Goal: Task Accomplishment & Management: Use online tool/utility

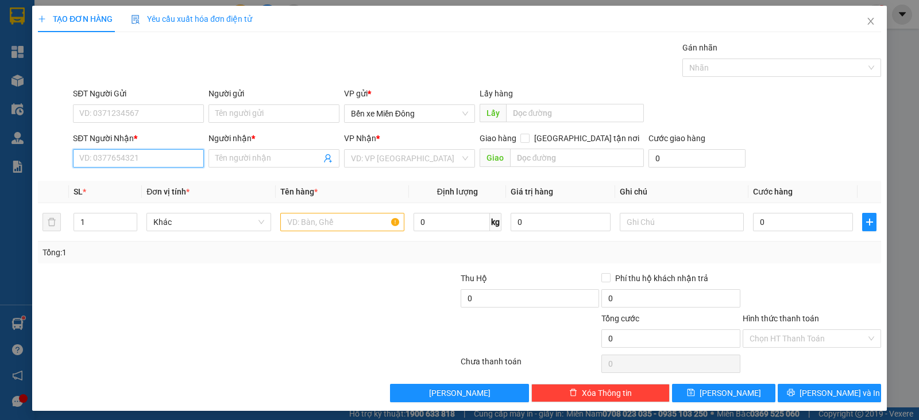
click at [185, 166] on input "SĐT Người Nhận *" at bounding box center [138, 158] width 131 height 18
click at [177, 333] on div at bounding box center [178, 332] width 282 height 40
click at [162, 157] on input "SĐT Người Nhận *" at bounding box center [138, 158] width 131 height 18
paste input "0336776037"
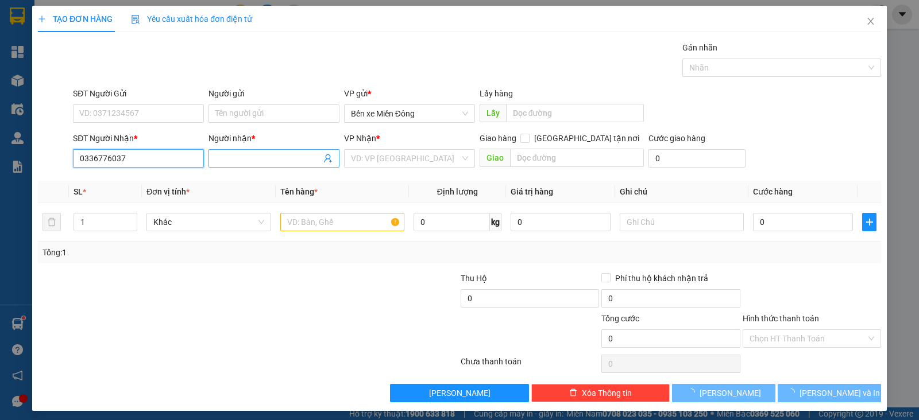
type input "0336776037"
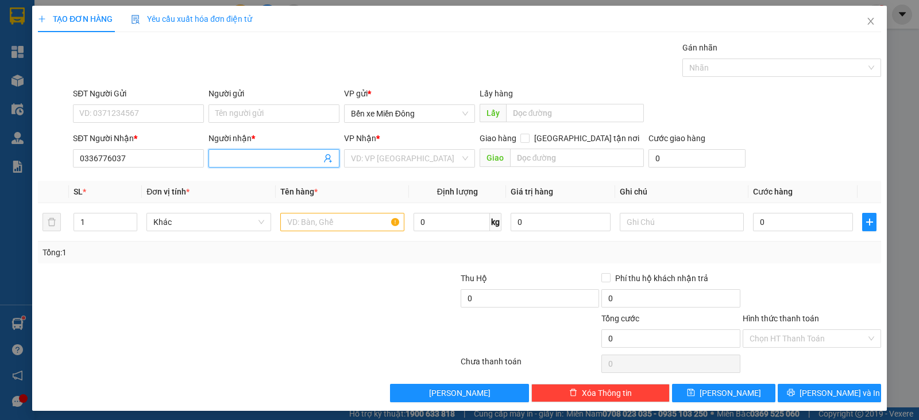
click at [227, 149] on span at bounding box center [273, 158] width 131 height 18
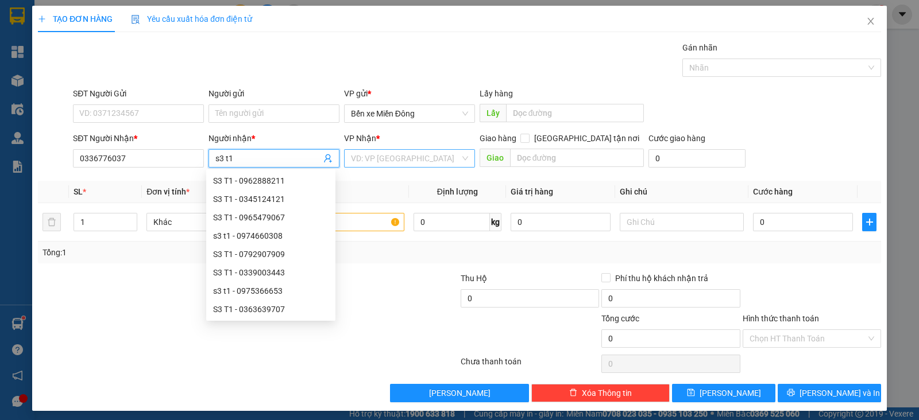
type input "s3 t1"
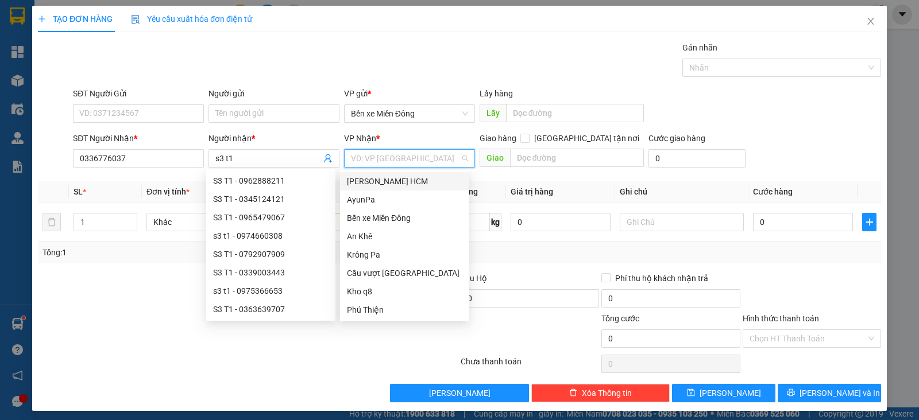
click at [404, 165] on input "search" at bounding box center [405, 158] width 109 height 17
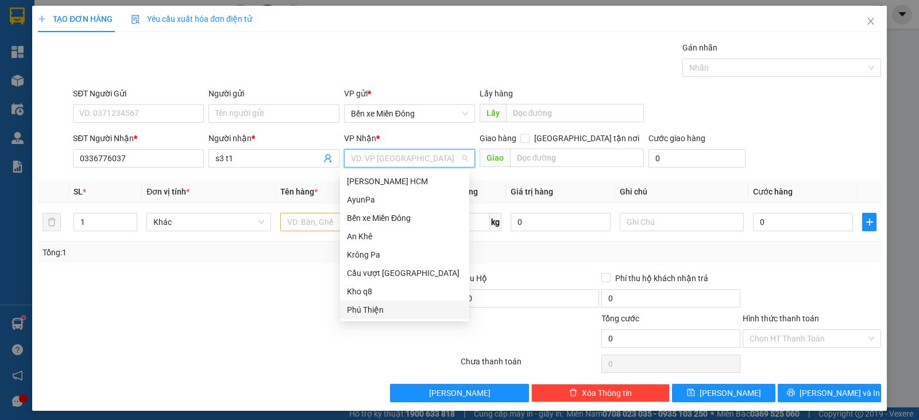
click at [383, 304] on div "Phú Thiện" at bounding box center [404, 310] width 115 height 13
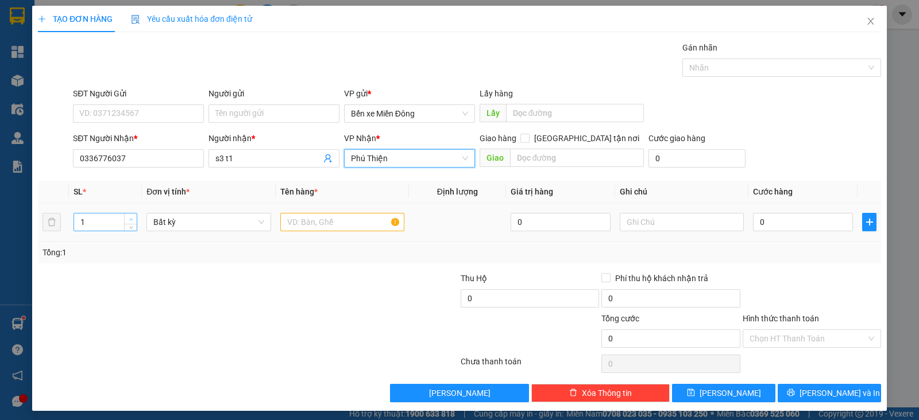
type input "2"
click at [129, 219] on icon "up" at bounding box center [131, 220] width 4 height 4
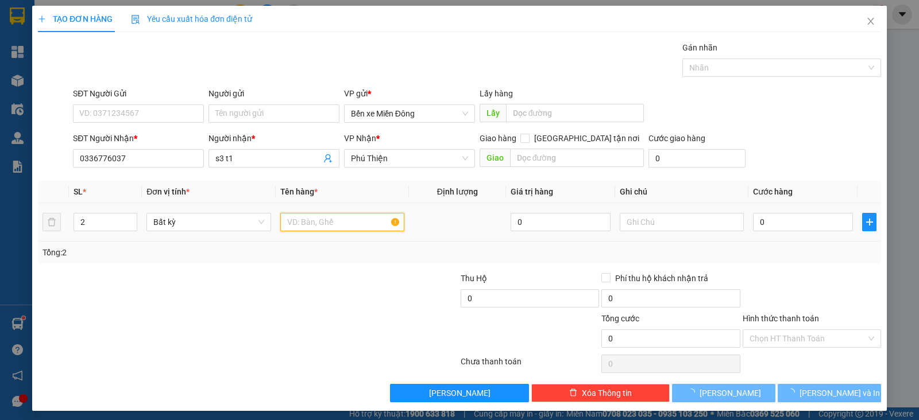
click at [328, 226] on input "text" at bounding box center [342, 222] width 124 height 18
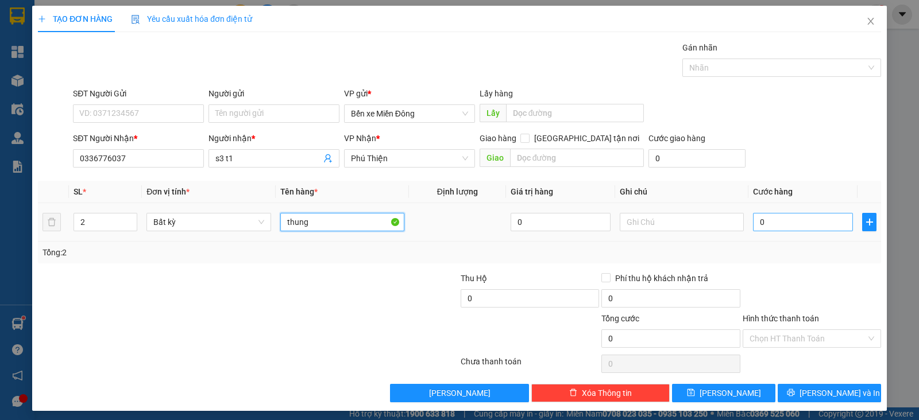
type input "thung"
click at [755, 221] on input "0" at bounding box center [803, 222] width 100 height 18
type input "1"
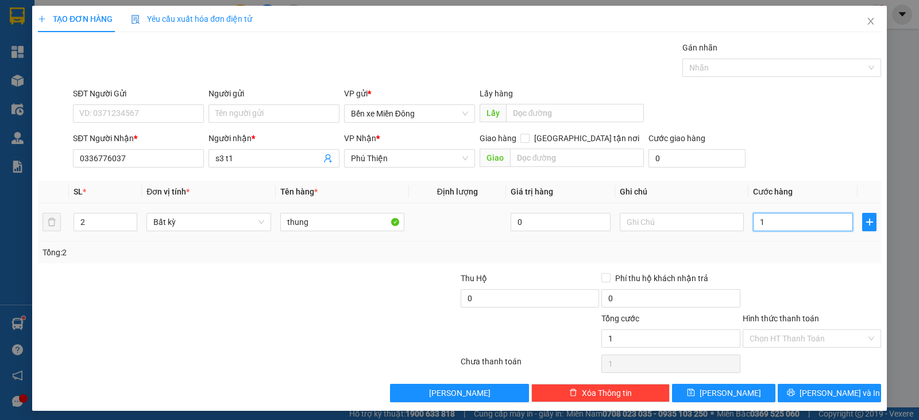
type input "10"
type input "10.000"
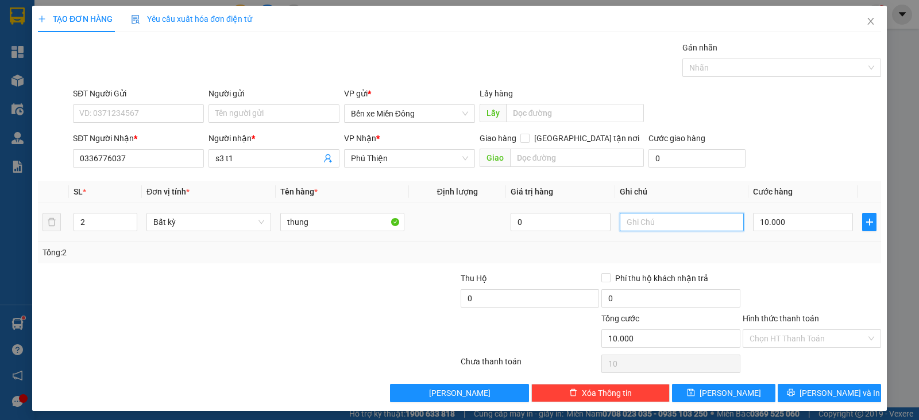
type input "10.000"
click at [644, 221] on input "text" at bounding box center [682, 222] width 124 height 18
type input "tx bao gia"
click at [732, 392] on button "[PERSON_NAME]" at bounding box center [723, 393] width 103 height 18
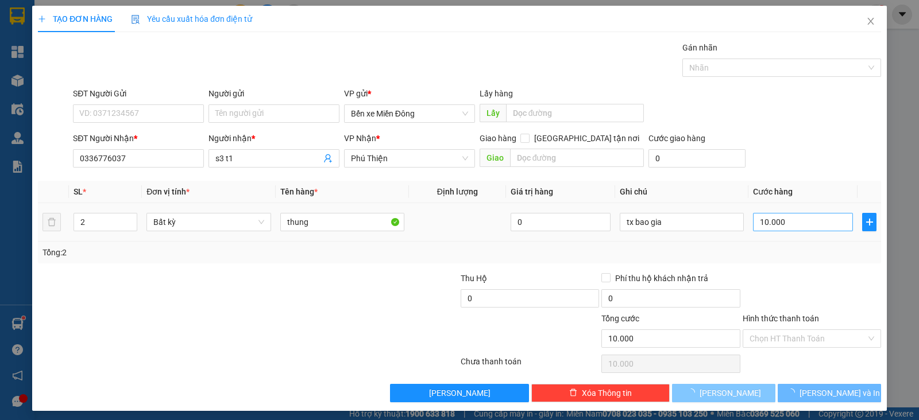
type input "1"
type input "0"
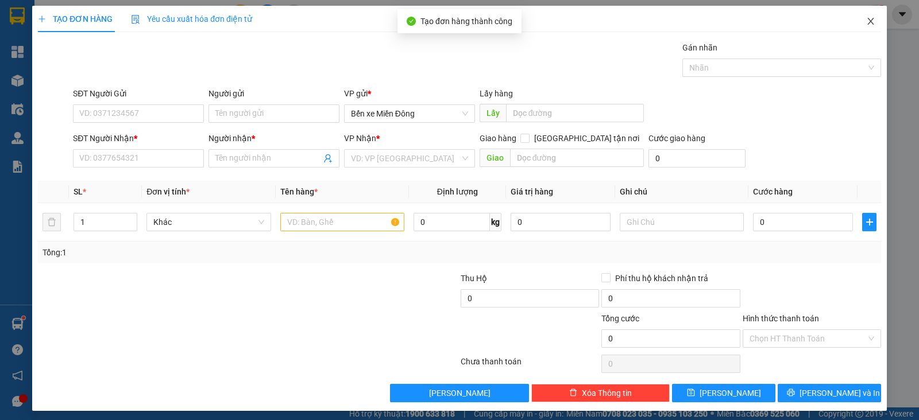
click at [866, 18] on icon "close" at bounding box center [870, 21] width 9 height 9
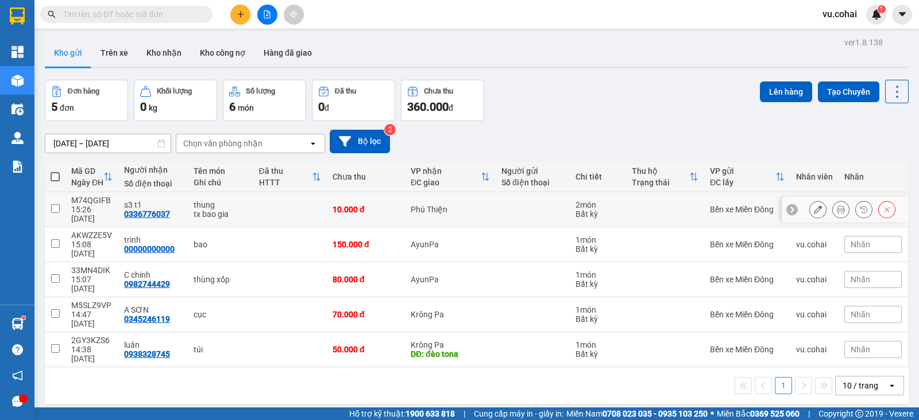
click at [47, 208] on td at bounding box center [55, 209] width 21 height 35
checkbox input "true"
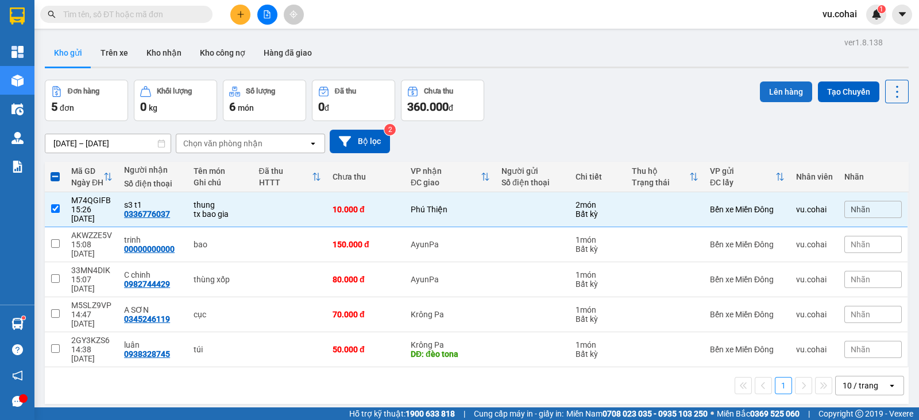
click at [768, 93] on button "Lên hàng" at bounding box center [786, 92] width 52 height 21
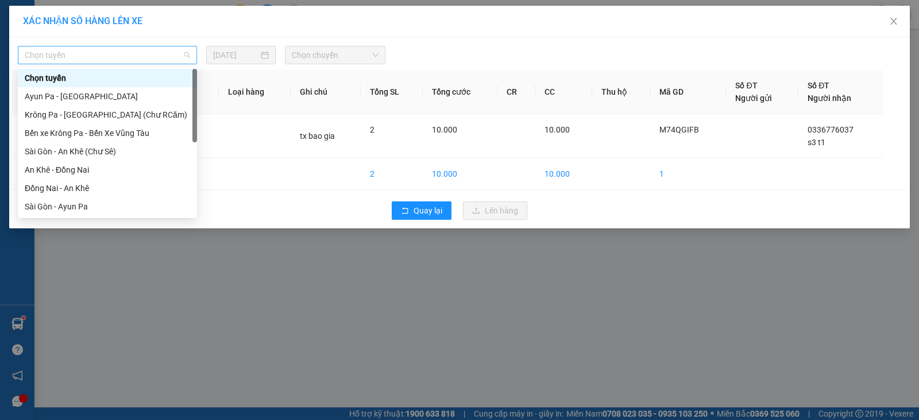
click at [121, 57] on span "Chọn tuyến" at bounding box center [107, 55] width 165 height 17
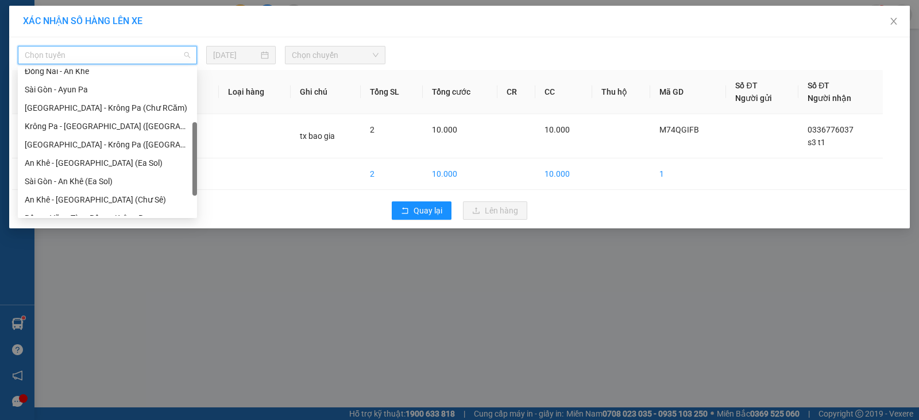
drag, startPoint x: 194, startPoint y: 87, endPoint x: 196, endPoint y: 141, distance: 54.0
click at [196, 141] on div at bounding box center [194, 159] width 5 height 74
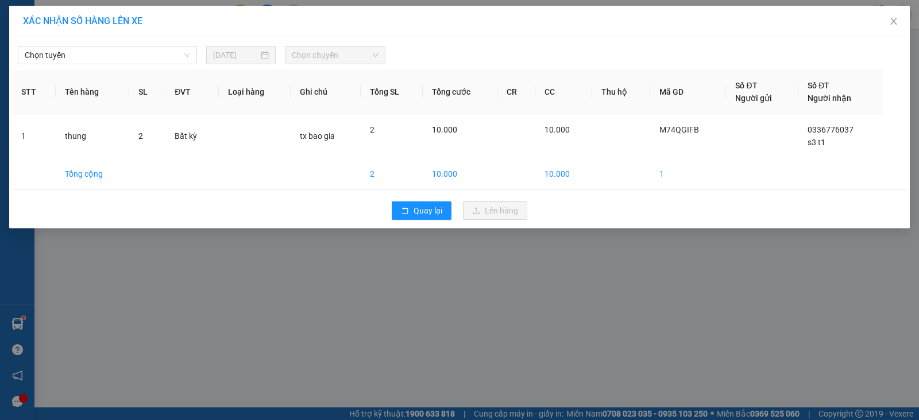
click at [152, 67] on body "Kết quả tìm kiếm ( 8 ) Bộ lọc Mã ĐH Trạng thái Món hàng Thu hộ Tổng cước Chưa c…" at bounding box center [459, 210] width 919 height 420
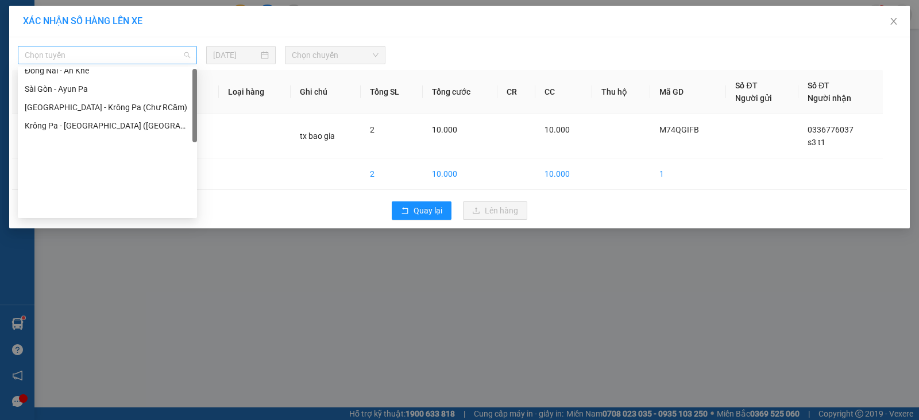
scroll to position [0, 0]
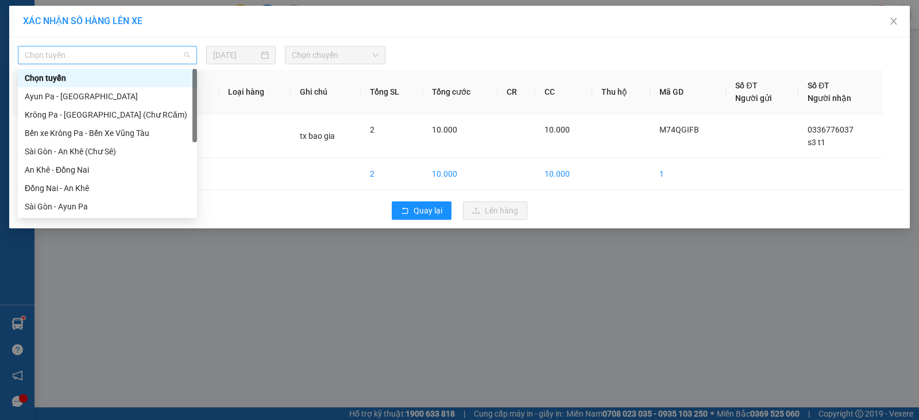
click at [163, 49] on span "Chọn tuyến" at bounding box center [107, 55] width 165 height 17
click at [110, 189] on div "Đồng Nai - An Khê" at bounding box center [107, 188] width 165 height 13
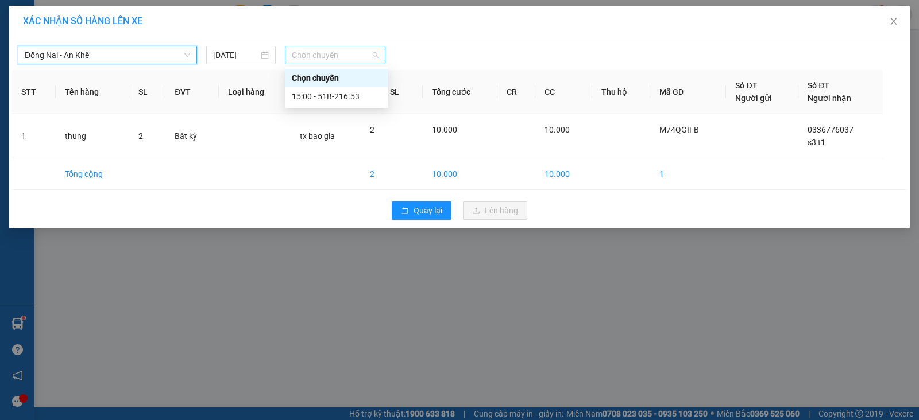
click at [331, 56] on span "Chọn chuyến" at bounding box center [335, 55] width 87 height 17
click at [351, 92] on div "15:00 - 51B-216.53" at bounding box center [337, 96] width 90 height 13
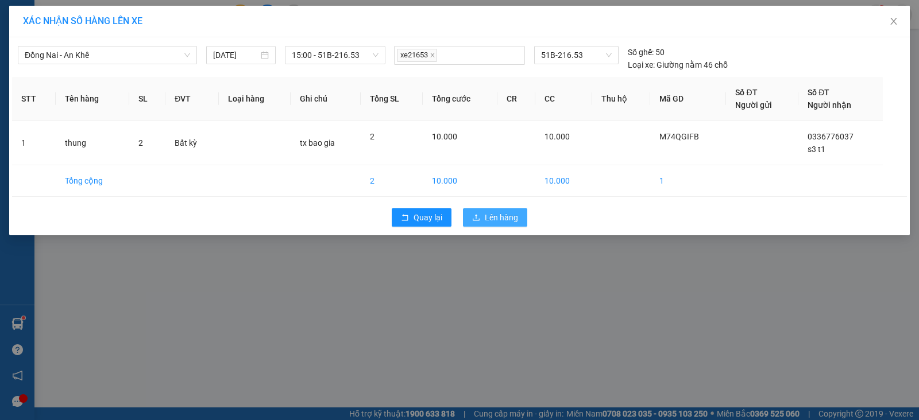
click at [489, 215] on span "Lên hàng" at bounding box center [501, 217] width 33 height 13
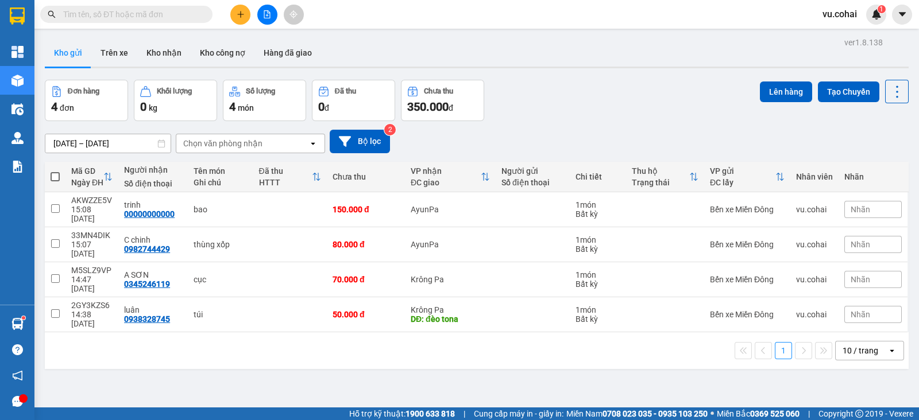
click at [841, 9] on span "vu.cohai" at bounding box center [839, 14] width 53 height 14
click at [844, 18] on span "vu.cohai" at bounding box center [839, 14] width 53 height 14
click at [851, 41] on span "Đăng xuất" at bounding box center [856, 35] width 48 height 13
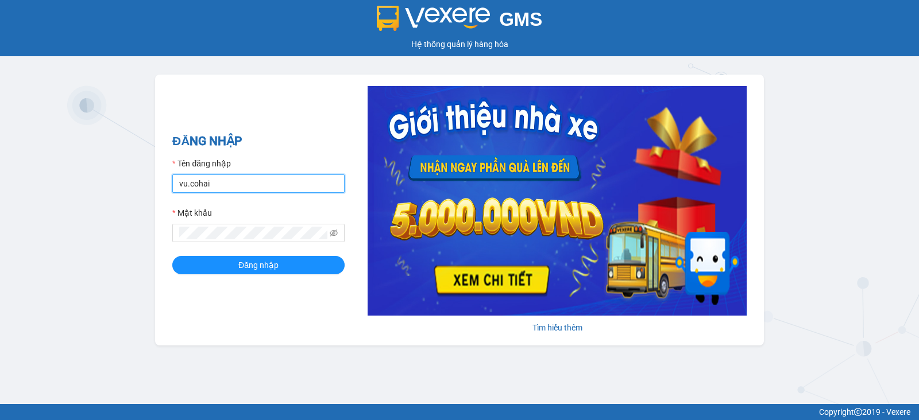
click at [244, 178] on input "vu.cohai" at bounding box center [258, 184] width 172 height 18
type input "an.cohai"
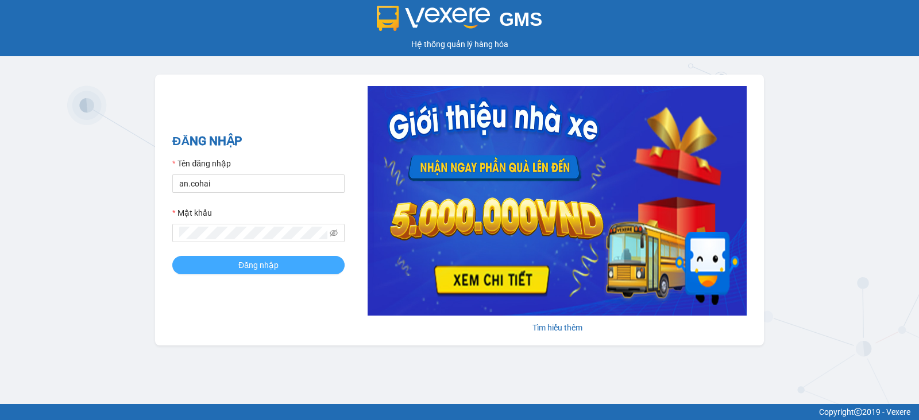
click at [282, 260] on button "Đăng nhập" at bounding box center [258, 265] width 172 height 18
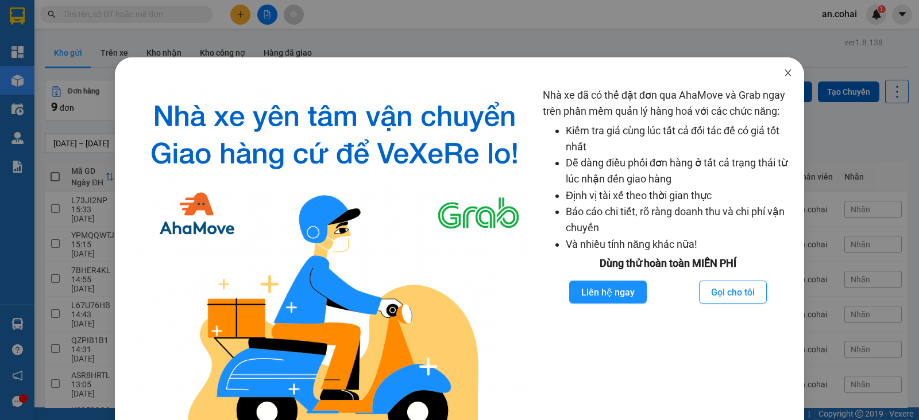
click at [784, 72] on icon "close" at bounding box center [787, 72] width 6 height 7
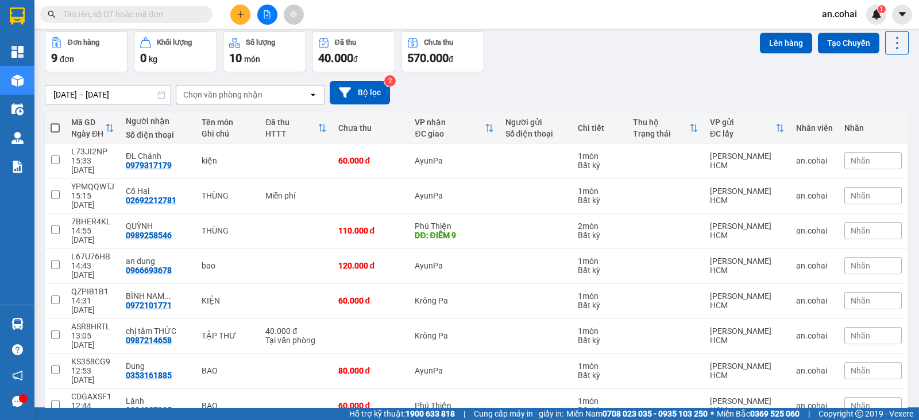
scroll to position [63, 0]
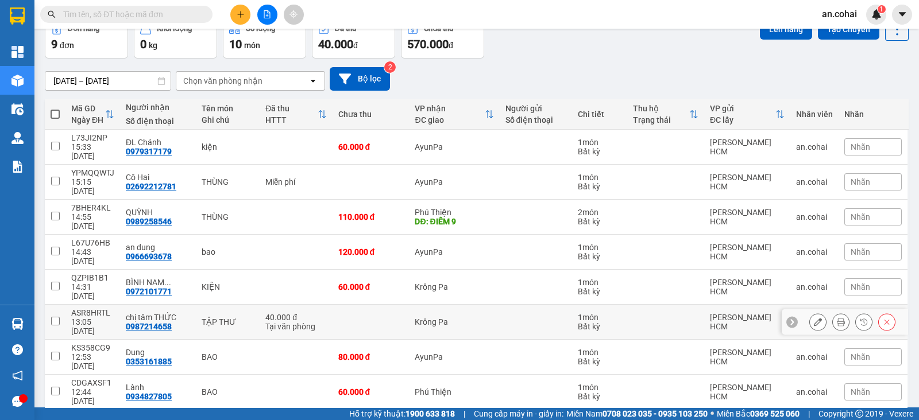
click at [57, 317] on input "checkbox" at bounding box center [55, 321] width 9 height 9
checkbox input "true"
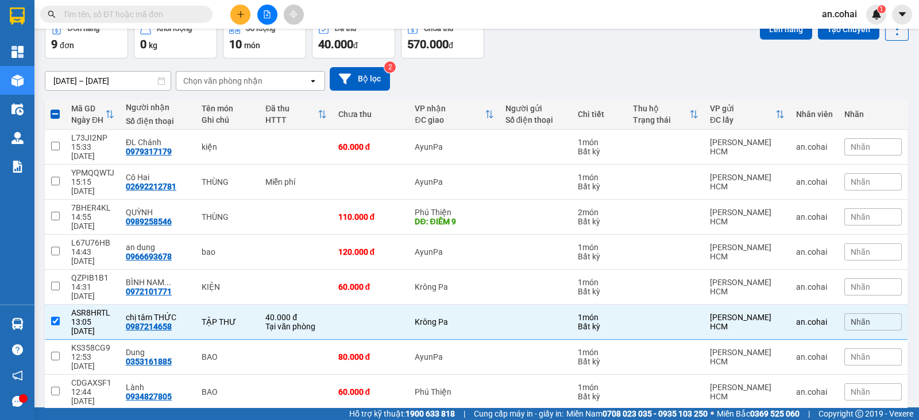
scroll to position [11, 0]
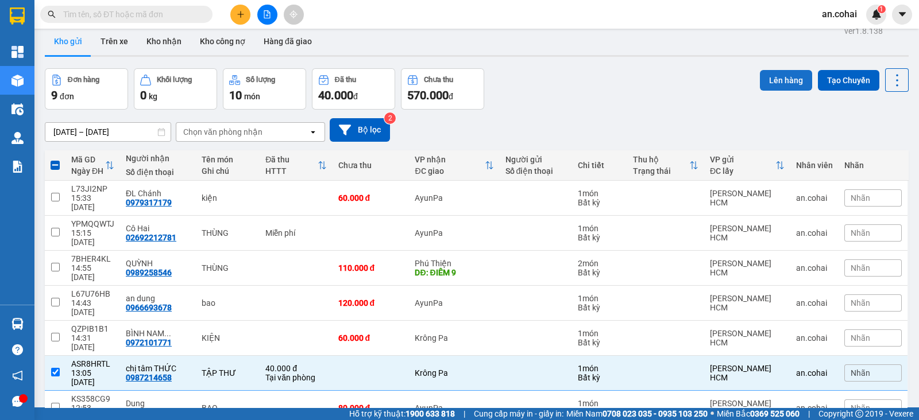
click at [781, 77] on button "Lên hàng" at bounding box center [786, 80] width 52 height 21
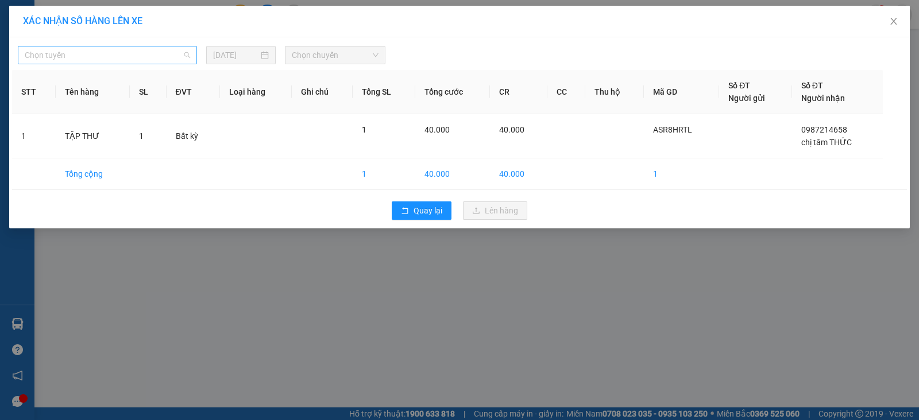
click at [168, 50] on span "Chọn tuyến" at bounding box center [107, 55] width 165 height 17
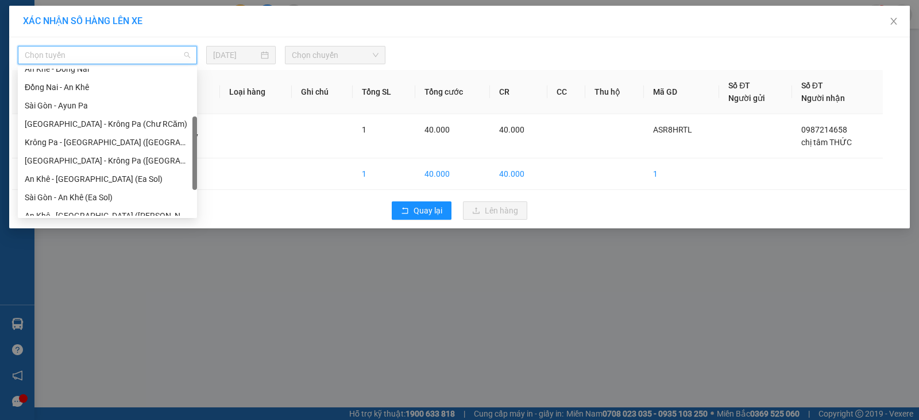
scroll to position [106, 0]
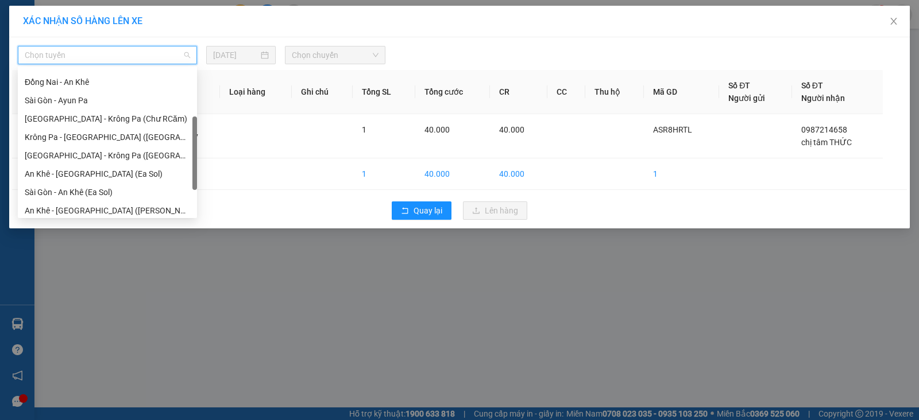
drag, startPoint x: 196, startPoint y: 80, endPoint x: 187, endPoint y: 129, distance: 50.2
click at [187, 129] on div "An Khê - Đồng Nai Đồng Nai - An Khê Sài Gòn - Ayun Pa Sài Gòn - Krông Pa (Chư R…" at bounding box center [107, 142] width 179 height 147
click at [115, 153] on div "[GEOGRAPHIC_DATA] - Krông Pa ([GEOGRAPHIC_DATA])" at bounding box center [107, 155] width 165 height 13
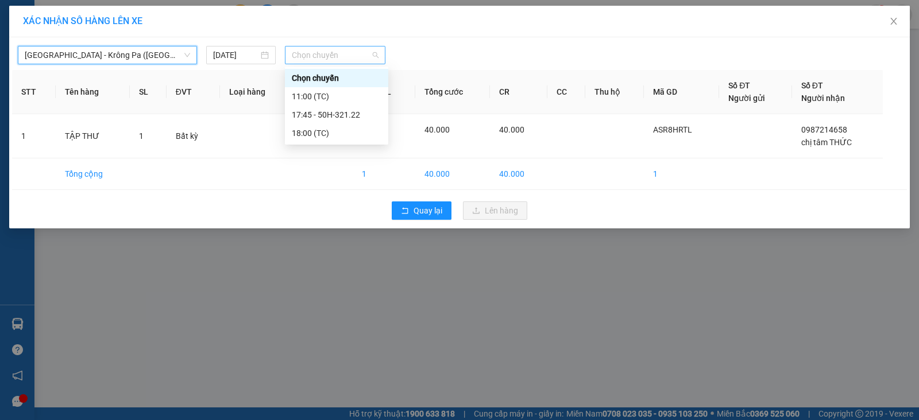
click at [343, 51] on span "Chọn chuyến" at bounding box center [335, 55] width 87 height 17
click at [353, 113] on div "17:45 - 50H-321.22" at bounding box center [337, 115] width 90 height 13
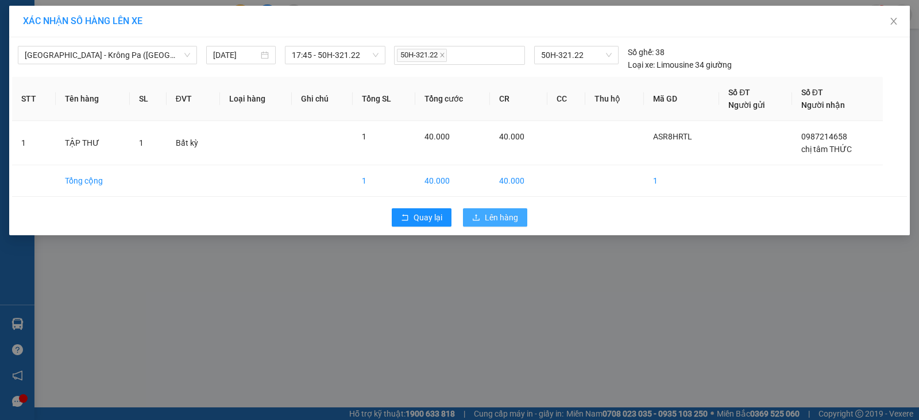
click at [505, 214] on span "Lên hàng" at bounding box center [501, 217] width 33 height 13
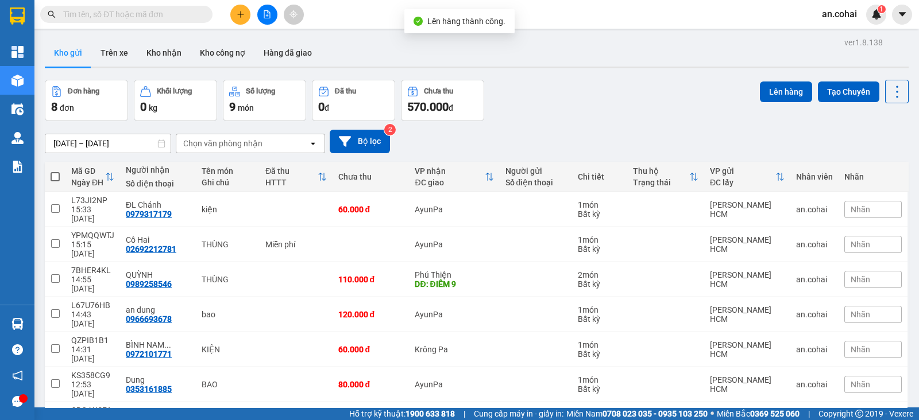
click at [836, 18] on span "an.cohai" at bounding box center [839, 14] width 53 height 14
click at [845, 33] on span "Đăng xuất" at bounding box center [856, 35] width 48 height 13
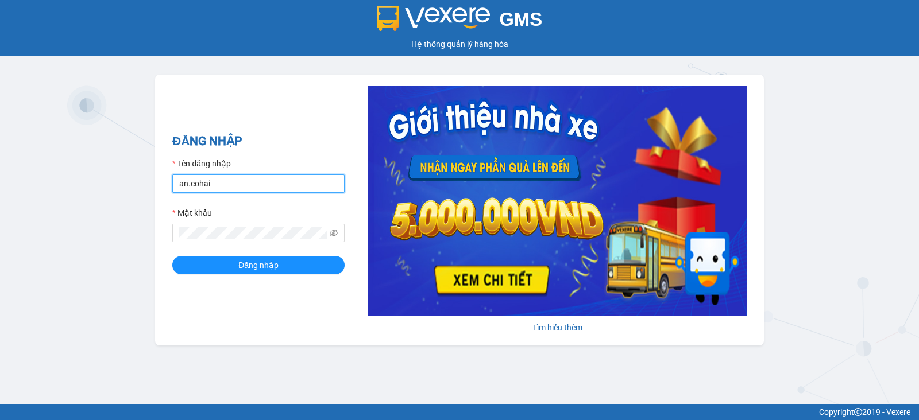
click at [255, 182] on input "an.cohai" at bounding box center [258, 184] width 172 height 18
drag, startPoint x: 255, startPoint y: 182, endPoint x: 534, endPoint y: 237, distance: 284.4
click at [534, 237] on div "ĐĂNG NHẬP Tên đăng nhập an.cohai Mật khẩu Đăng nhập Tìm hiểu thêm" at bounding box center [459, 210] width 609 height 271
type input "vu.cohai"
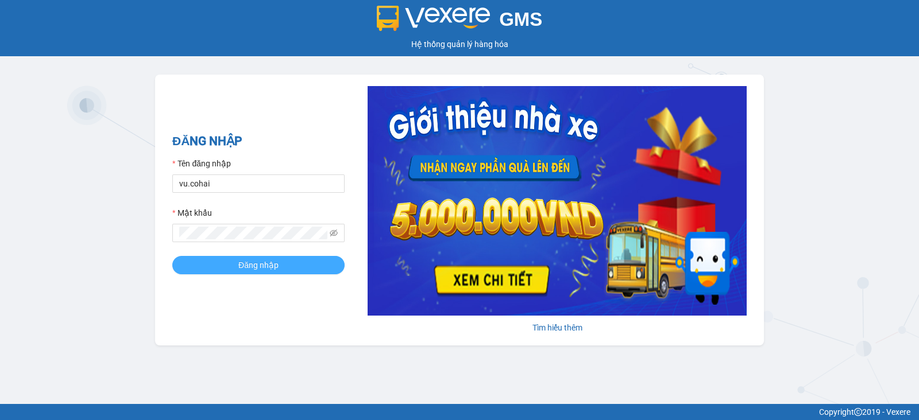
click at [291, 262] on button "Đăng nhập" at bounding box center [258, 265] width 172 height 18
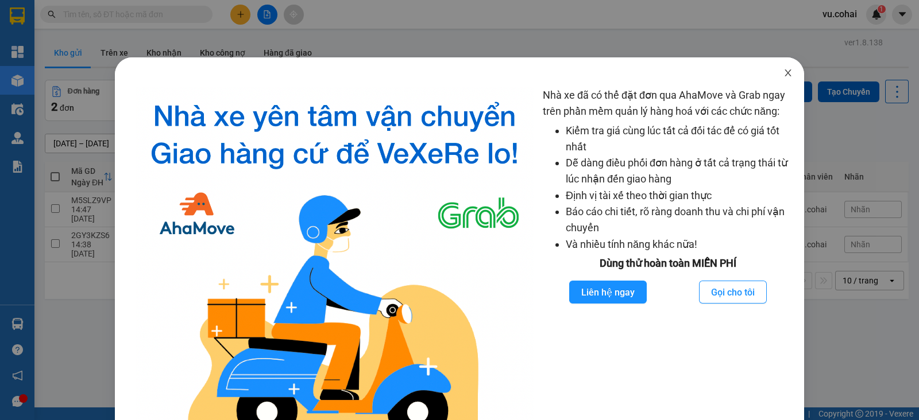
click at [783, 72] on icon "close" at bounding box center [787, 72] width 9 height 9
